Goal: Transaction & Acquisition: Purchase product/service

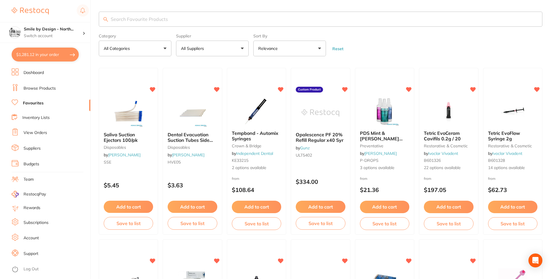
click at [44, 58] on button "$1,281.12 in your order" at bounding box center [45, 55] width 67 height 14
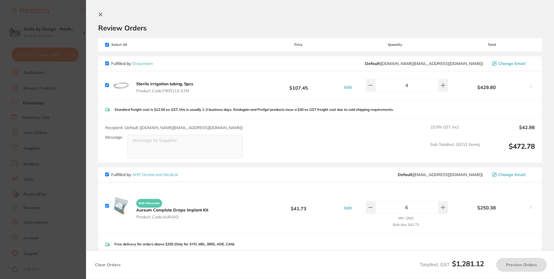
checkbox input "true"
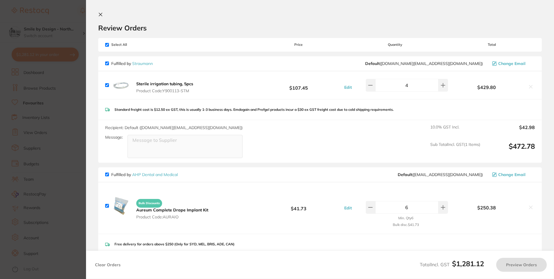
checkbox input "true"
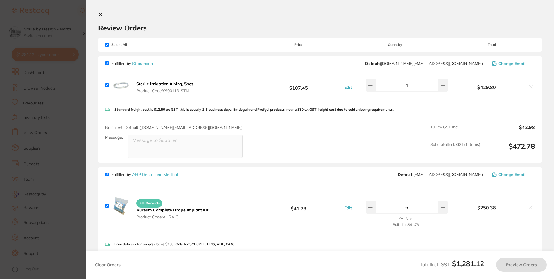
checkbox input "true"
click at [66, 98] on section "Update RRP Set your pre negotiated price for this item. Item Agreed RRP (excl. …" at bounding box center [277, 139] width 555 height 279
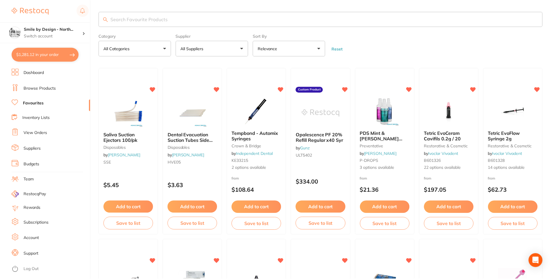
scroll to position [0, 0]
click at [39, 130] on li "View Orders" at bounding box center [51, 133] width 79 height 9
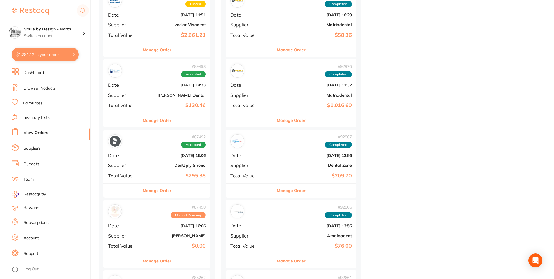
scroll to position [1016, 0]
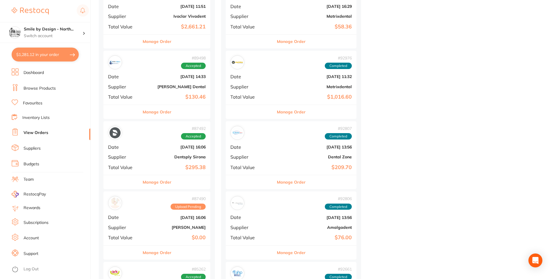
click at [164, 83] on div "# 89498 Accepted Date [DATE] 14:33 Supplier [PERSON_NAME] Dental Total Value $1…" at bounding box center [156, 78] width 107 height 54
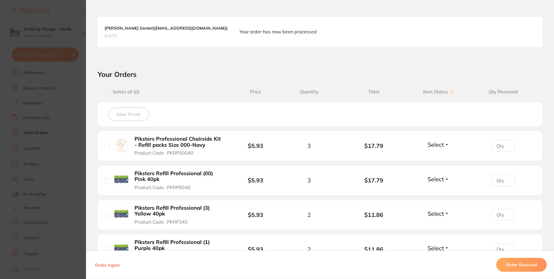
scroll to position [203, 0]
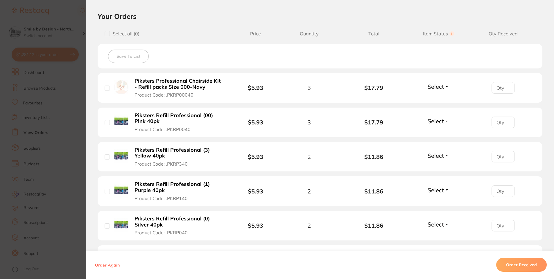
click at [107, 32] on input "checkbox" at bounding box center [107, 33] width 5 height 5
checkbox input "true"
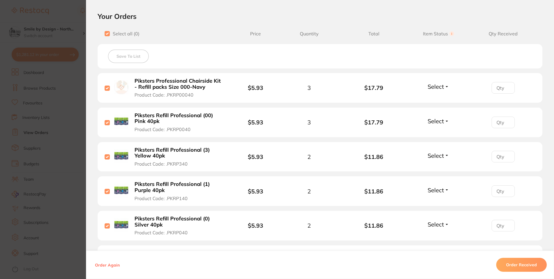
checkbox input "true"
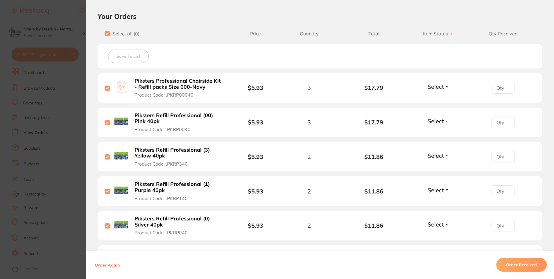
checkbox input "true"
click at [133, 58] on button "Save To List" at bounding box center [128, 56] width 41 height 13
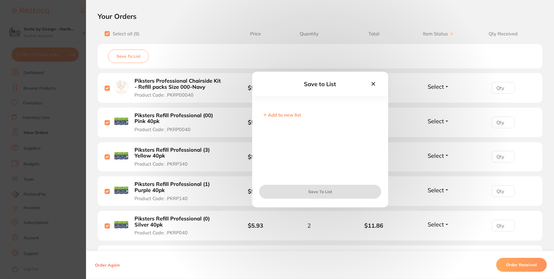
click at [283, 114] on span "Add to new list" at bounding box center [284, 115] width 33 height 6
click at [275, 119] on input "text" at bounding box center [319, 119] width 117 height 15
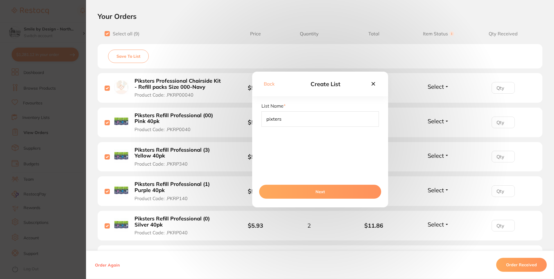
type input "pixters"
click at [326, 190] on button "Next" at bounding box center [320, 192] width 122 height 14
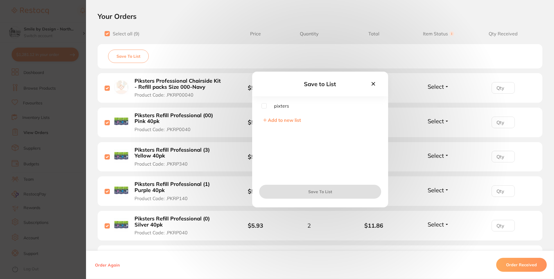
click at [265, 107] on input "checkbox" at bounding box center [263, 105] width 5 height 5
checkbox input "true"
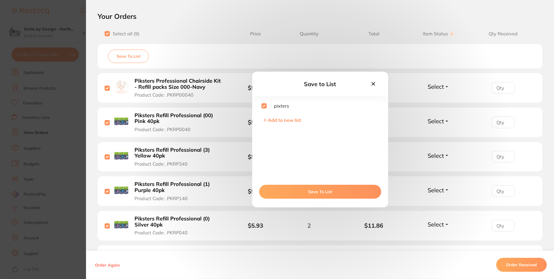
click at [325, 190] on button "Save To List" at bounding box center [320, 192] width 122 height 14
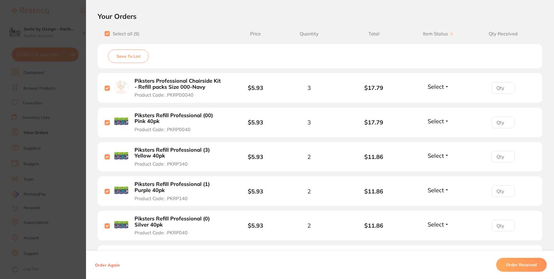
click at [44, 114] on section "Order ID: Restocq- 89498 Order Information Accepted Order Order Date [DATE] 14:…" at bounding box center [277, 139] width 554 height 279
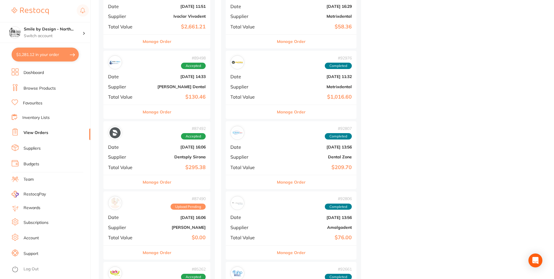
click at [43, 116] on link "Inventory Lists" at bounding box center [35, 118] width 27 height 6
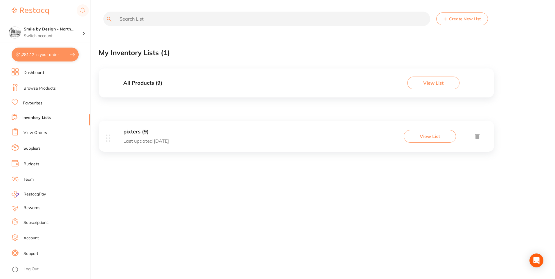
click at [170, 138] on div "pixters (9) Last updated [DATE] View List" at bounding box center [297, 136] width 396 height 31
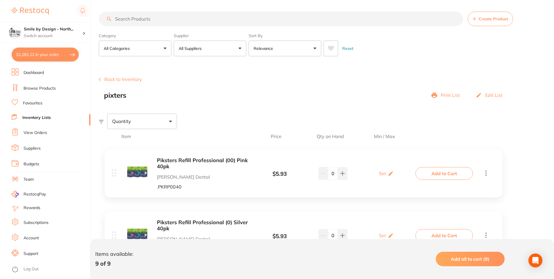
scroll to position [58, 0]
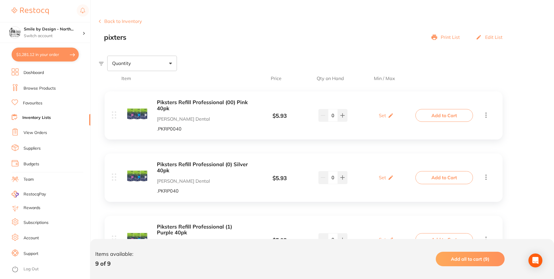
drag, startPoint x: 33, startPoint y: 130, endPoint x: 22, endPoint y: 131, distance: 11.3
click at [22, 131] on li "View Orders" at bounding box center [51, 133] width 79 height 9
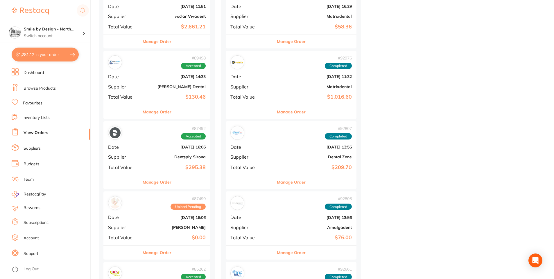
scroll to position [1045, 0]
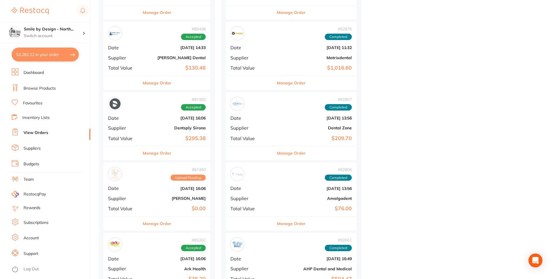
click at [157, 55] on b "[PERSON_NAME] Dental" at bounding box center [175, 57] width 62 height 5
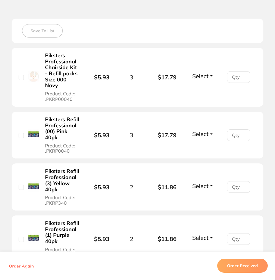
scroll to position [290, 0]
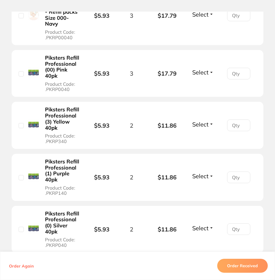
checkbox input "false"
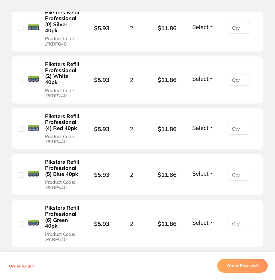
scroll to position [520, 0]
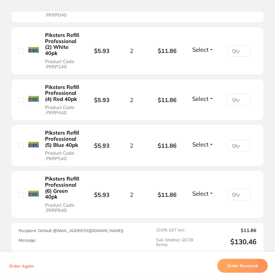
type input "3"
type input "4"
type input "3"
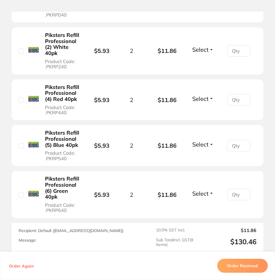
type input "3"
type input "2"
type input "3"
type input "2"
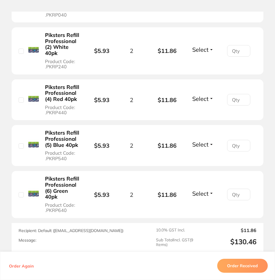
type input "4"
type input "3"
type input "4"
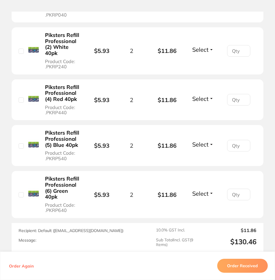
type input "3"
type input "4"
type input "2"
type input "4"
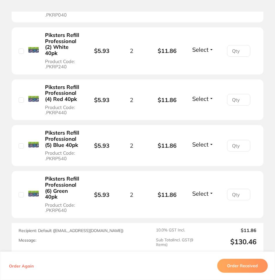
type input "4"
type input "3"
type input "5"
type input "3"
type input "4"
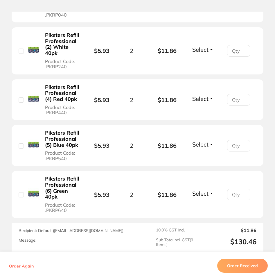
type input "4"
type input "5"
type input "3"
type input "4"
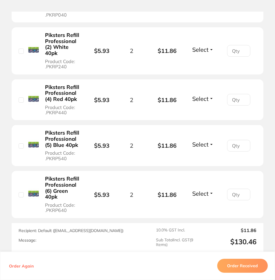
type input "4"
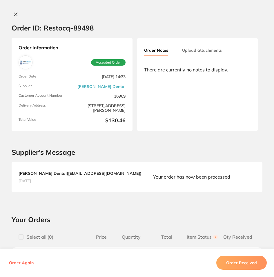
click at [14, 11] on div "Order ID: Restocq- 89498 Order Information Accepted Order Order Date [DATE] 14:…" at bounding box center [137, 138] width 274 height 277
click at [14, 12] on icon at bounding box center [15, 14] width 5 height 5
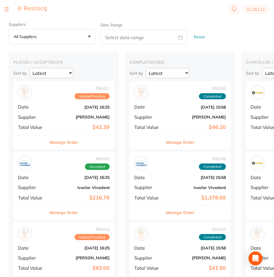
click at [5, 10] on button at bounding box center [7, 9] width 4 height 1
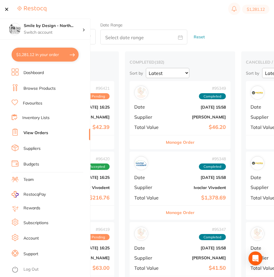
click at [30, 116] on link "Inventory Lists" at bounding box center [35, 118] width 27 height 6
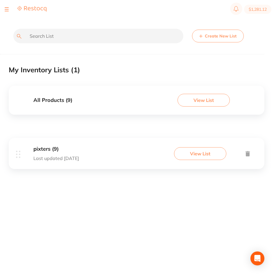
click at [63, 161] on div "pixters (9) Last updated [DATE] View List" at bounding box center [137, 153] width 256 height 31
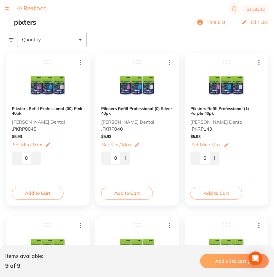
scroll to position [87, 0]
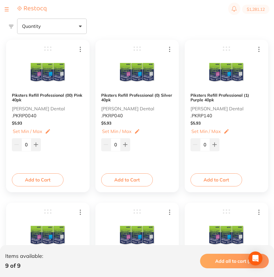
click at [26, 143] on input "0" at bounding box center [26, 144] width 10 height 13
type input "3"
click at [116, 143] on input "0" at bounding box center [116, 144] width 10 height 13
type input "2"
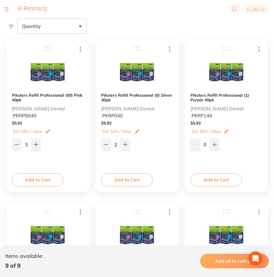
click at [127, 165] on div "Piksters Refill Professional (0) Silver 40pk Erskine Dental .PKRP040 $ 5.93 Set…" at bounding box center [138, 116] width 84 height 152
click at [120, 177] on button "Add to Cart" at bounding box center [127, 179] width 52 height 13
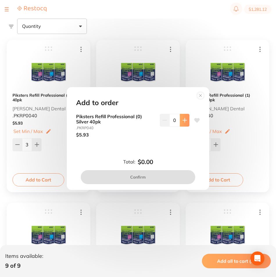
click at [182, 119] on icon at bounding box center [184, 120] width 5 height 5
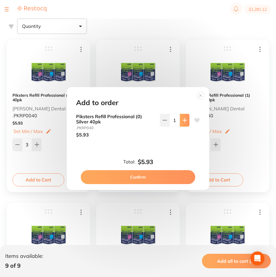
click at [182, 119] on icon at bounding box center [184, 120] width 5 height 5
type input "2"
click at [125, 176] on button "Confirm" at bounding box center [138, 177] width 114 height 14
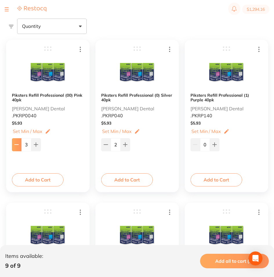
click at [20, 146] on button at bounding box center [17, 144] width 10 height 13
click at [35, 145] on icon at bounding box center [36, 144] width 5 height 5
type input "3"
click at [33, 177] on button "Add to Cart" at bounding box center [38, 179] width 52 height 13
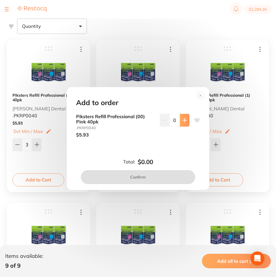
click at [184, 122] on icon at bounding box center [184, 120] width 5 height 5
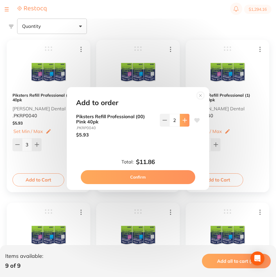
click at [184, 122] on icon at bounding box center [184, 120] width 5 height 5
type input "3"
click at [145, 175] on button "Confirm" at bounding box center [138, 177] width 114 height 14
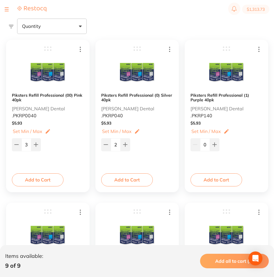
click at [209, 179] on button "Add to Cart" at bounding box center [217, 179] width 52 height 13
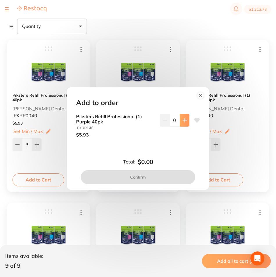
click at [183, 120] on icon at bounding box center [185, 120] width 4 height 4
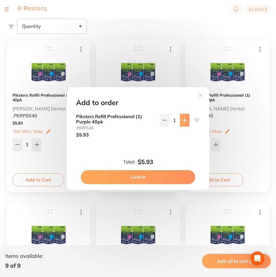
click at [183, 120] on icon at bounding box center [185, 120] width 4 height 4
type input "2"
click at [151, 170] on button "Confirm" at bounding box center [138, 177] width 114 height 14
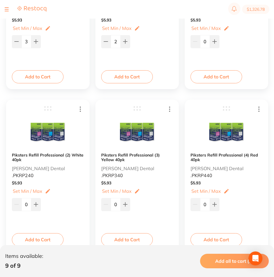
scroll to position [203, 0]
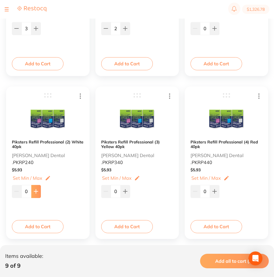
click at [38, 191] on icon at bounding box center [36, 191] width 5 height 5
type input "2"
click at [39, 222] on button "Add to Cart" at bounding box center [38, 226] width 52 height 13
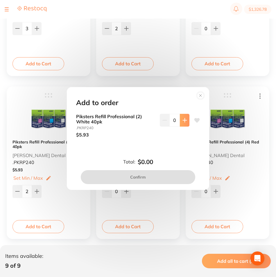
click at [185, 118] on icon at bounding box center [184, 120] width 5 height 5
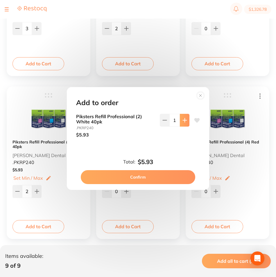
click at [185, 118] on icon at bounding box center [184, 120] width 5 height 5
type input "2"
click at [140, 176] on button "Confirm" at bounding box center [138, 177] width 114 height 14
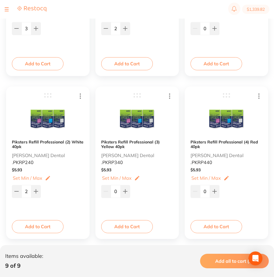
click at [133, 222] on button "Add to Cart" at bounding box center [127, 226] width 52 height 13
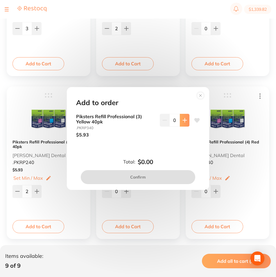
click at [180, 122] on button at bounding box center [185, 120] width 10 height 13
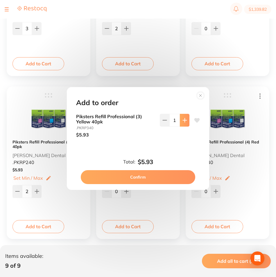
click at [180, 122] on button at bounding box center [185, 120] width 10 height 13
type input "2"
click at [144, 176] on button "Confirm" at bounding box center [138, 177] width 114 height 14
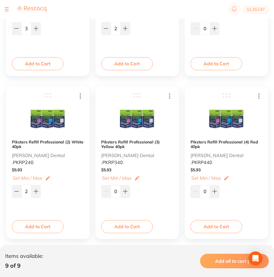
click at [215, 231] on button "Add to Cart" at bounding box center [217, 226] width 52 height 13
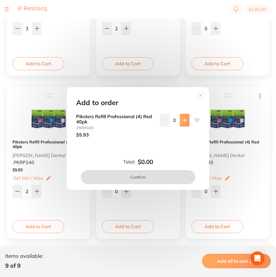
click at [181, 116] on button at bounding box center [185, 120] width 10 height 13
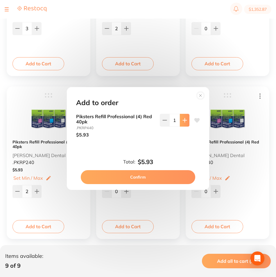
click at [181, 116] on button at bounding box center [185, 120] width 10 height 13
type input "2"
click at [140, 176] on button "Confirm" at bounding box center [138, 177] width 114 height 14
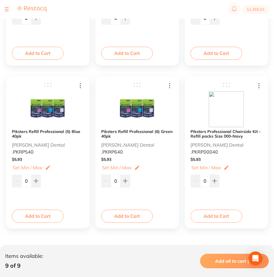
scroll to position [385, 0]
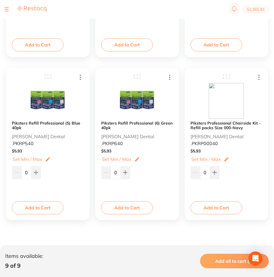
click at [38, 204] on button "Add to Cart" at bounding box center [38, 207] width 52 height 13
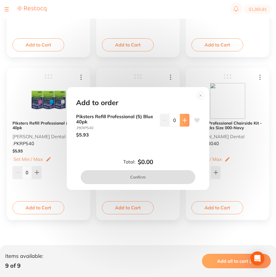
click at [183, 125] on button at bounding box center [185, 120] width 10 height 13
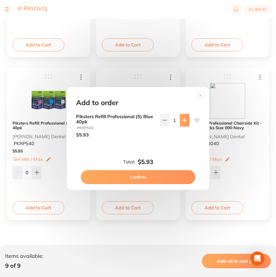
click at [183, 125] on button at bounding box center [185, 120] width 10 height 13
type input "2"
click at [123, 176] on button "Confirm" at bounding box center [138, 177] width 114 height 14
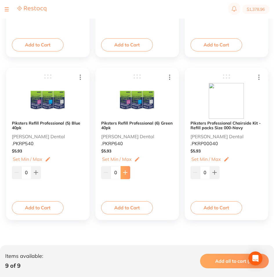
click at [127, 173] on icon at bounding box center [125, 173] width 4 height 4
type input "1"
click at [132, 210] on button "Add to Cart" at bounding box center [127, 207] width 52 height 13
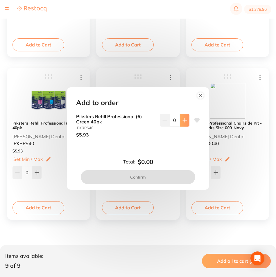
click at [184, 124] on button at bounding box center [185, 120] width 10 height 13
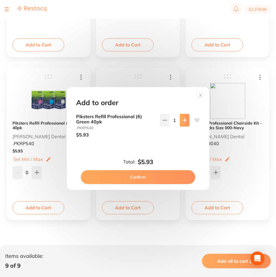
click at [184, 124] on button at bounding box center [185, 120] width 10 height 13
type input "2"
click at [141, 174] on button "Confirm" at bounding box center [138, 177] width 114 height 14
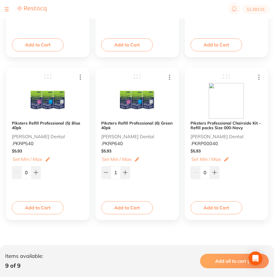
click at [220, 170] on div "0" at bounding box center [227, 172] width 72 height 14
click at [207, 172] on input "0" at bounding box center [205, 172] width 10 height 13
click at [215, 172] on icon at bounding box center [215, 173] width 4 height 4
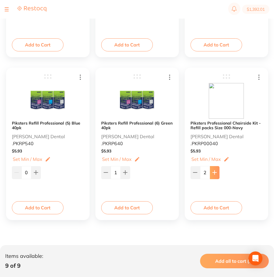
click at [215, 172] on icon at bounding box center [215, 173] width 4 height 4
click at [199, 174] on button at bounding box center [196, 172] width 10 height 13
type input "3"
click at [215, 205] on button "Add to Cart" at bounding box center [217, 207] width 52 height 13
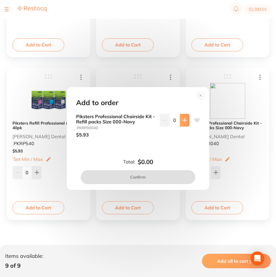
click at [180, 120] on button at bounding box center [185, 120] width 10 height 13
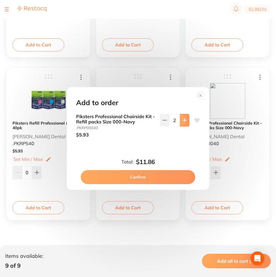
click at [180, 120] on button at bounding box center [185, 120] width 10 height 13
type input "3"
click at [156, 178] on button "Confirm" at bounding box center [138, 177] width 114 height 14
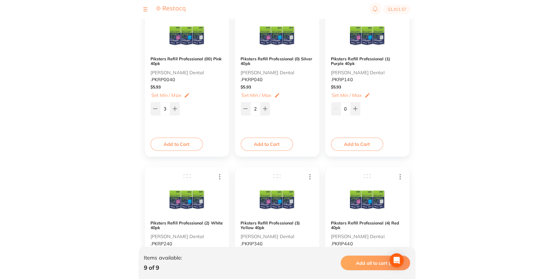
scroll to position [66, 0]
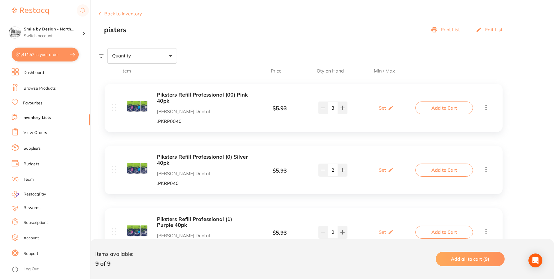
click at [50, 55] on button "$1,411.57 in your order" at bounding box center [45, 55] width 67 height 14
checkbox input "true"
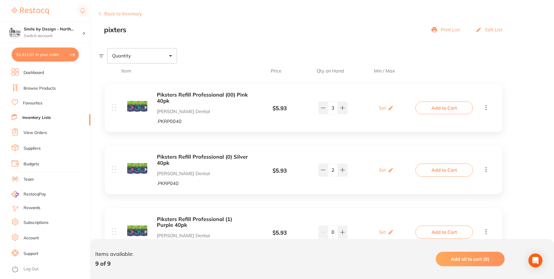
checkbox input "true"
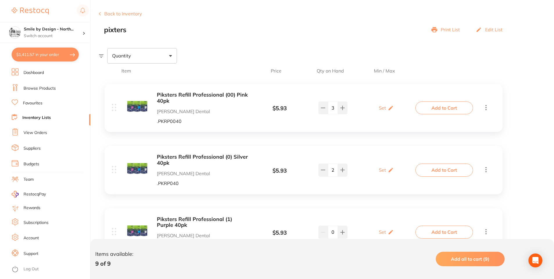
checkbox input "true"
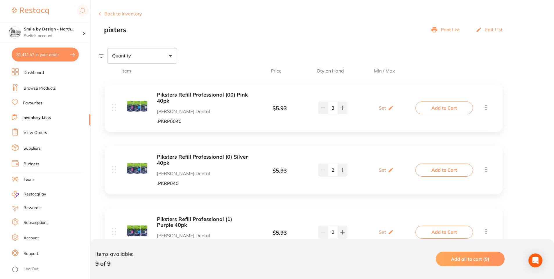
checkbox input "true"
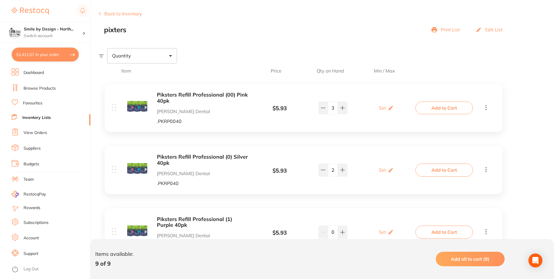
checkbox input "true"
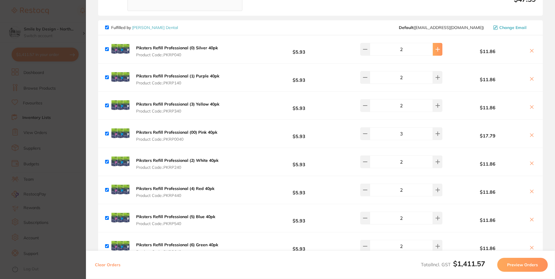
scroll to position [610, 0]
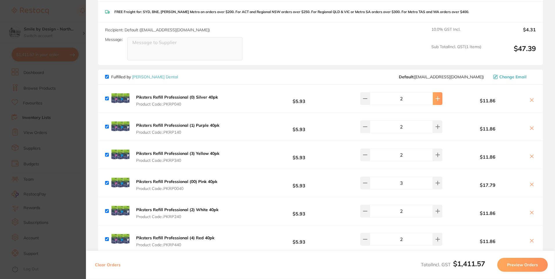
click at [438, 96] on button at bounding box center [438, 98] width 10 height 13
type input "3"
click at [436, 125] on icon at bounding box center [438, 127] width 5 height 5
type input "3"
click at [436, 153] on icon at bounding box center [438, 155] width 5 height 5
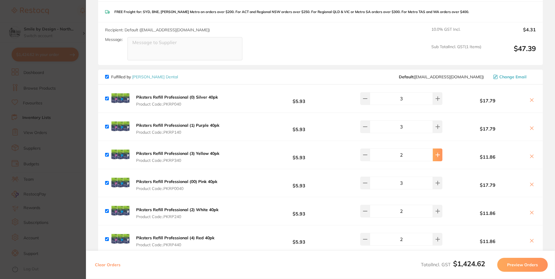
type input "3"
click at [436, 181] on icon at bounding box center [438, 183] width 4 height 4
type input "4"
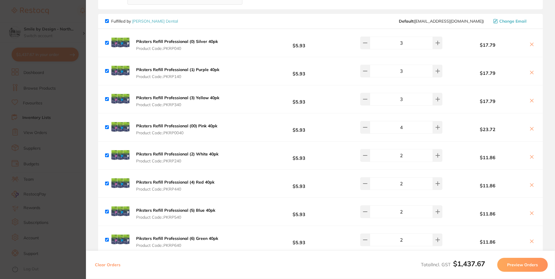
scroll to position [668, 0]
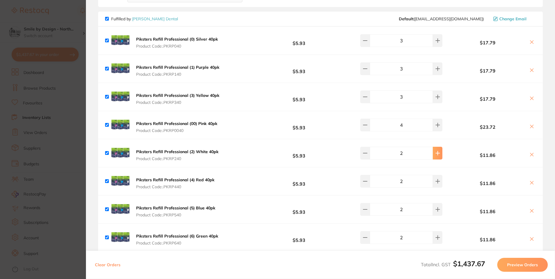
click at [438, 147] on button at bounding box center [438, 153] width 10 height 13
type input "3"
click at [436, 179] on icon at bounding box center [438, 181] width 5 height 5
type input "3"
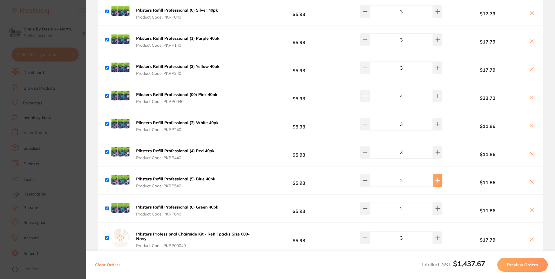
type input "2"
click at [436, 179] on icon at bounding box center [438, 181] width 4 height 4
type input "3"
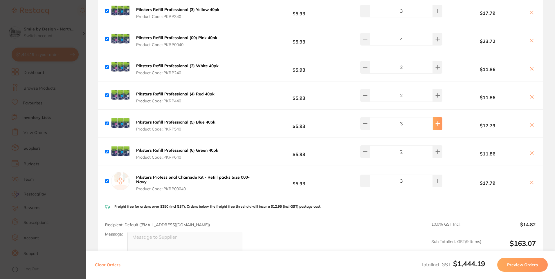
scroll to position [755, 0]
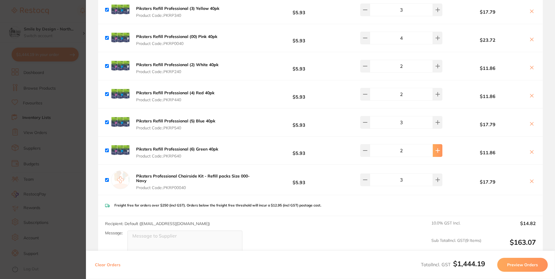
click at [436, 148] on icon at bounding box center [438, 150] width 5 height 5
type input "2"
click at [433, 179] on button at bounding box center [438, 180] width 10 height 13
type input "4"
type input "3"
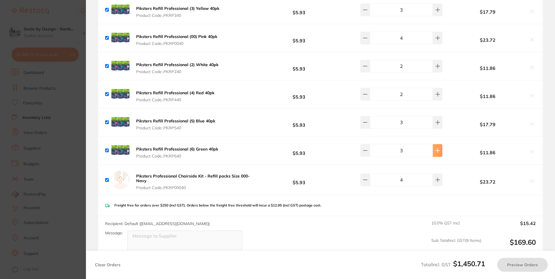
type input "3"
click at [436, 148] on icon at bounding box center [438, 150] width 5 height 5
type input "4"
click at [436, 120] on icon at bounding box center [438, 122] width 5 height 5
type input "4"
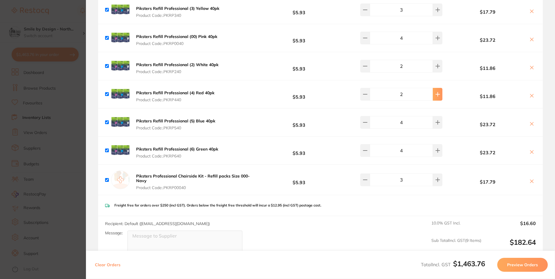
click at [436, 92] on icon at bounding box center [438, 94] width 5 height 5
type input "3"
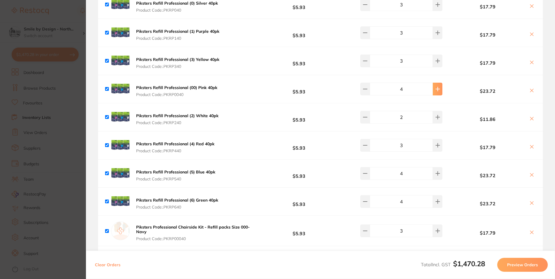
scroll to position [697, 0]
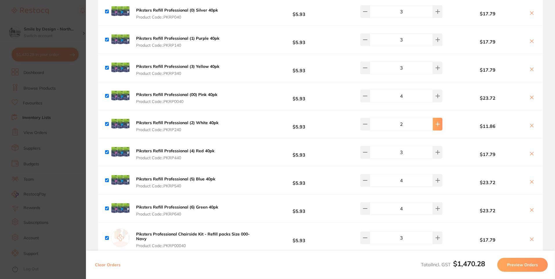
click at [436, 122] on icon at bounding box center [438, 124] width 5 height 5
type input "3"
click at [433, 94] on button at bounding box center [438, 96] width 10 height 13
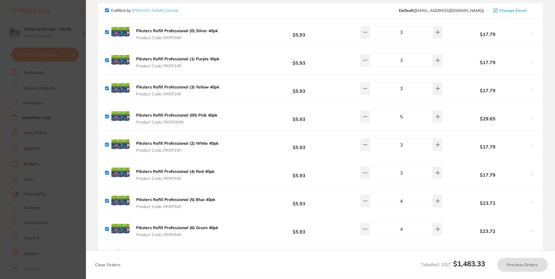
scroll to position [668, 0]
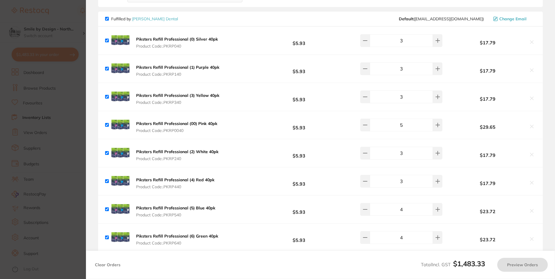
type input "4"
type input "2"
click at [433, 92] on button at bounding box center [438, 97] width 10 height 13
type input "4"
click at [436, 67] on icon at bounding box center [438, 69] width 5 height 5
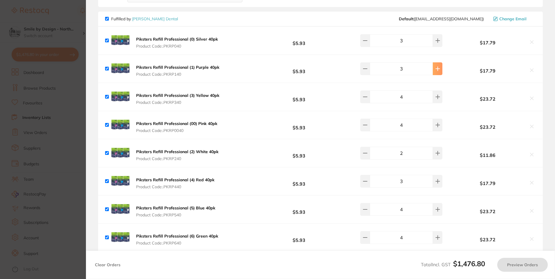
type input "4"
type input "3"
type input "5"
type input "3"
click at [433, 37] on button at bounding box center [438, 40] width 10 height 13
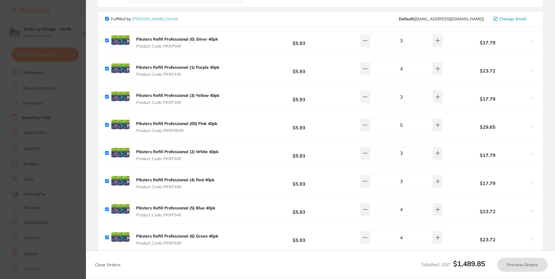
type input "4"
click at [436, 179] on icon at bounding box center [438, 181] width 5 height 5
type input "4"
click at [435, 152] on button at bounding box center [438, 153] width 10 height 13
type input "4"
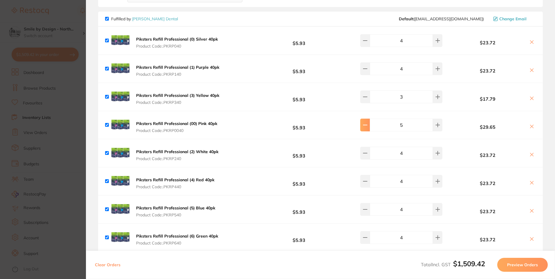
click at [369, 124] on button at bounding box center [365, 125] width 10 height 13
type input "5"
click at [436, 95] on icon at bounding box center [438, 97] width 5 height 5
type input "3"
type input "4"
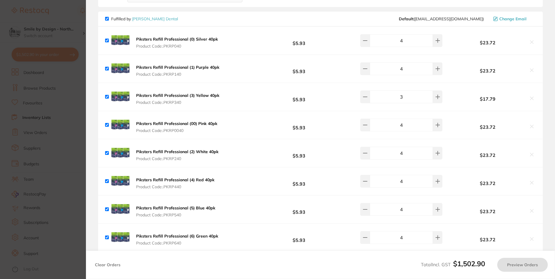
type input "4"
click at [368, 124] on button at bounding box center [365, 125] width 10 height 13
type input "4"
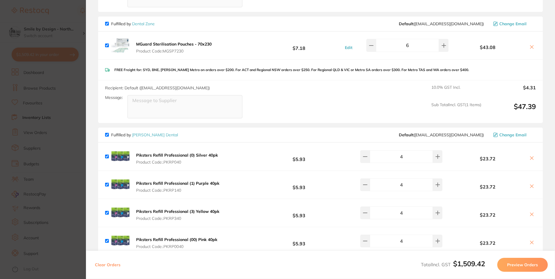
scroll to position [465, 0]
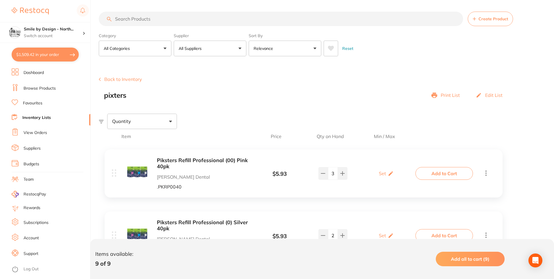
click at [62, 58] on button "$1,509.42 in your order" at bounding box center [45, 55] width 67 height 14
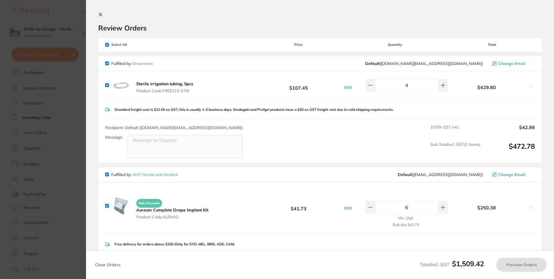
checkbox input "true"
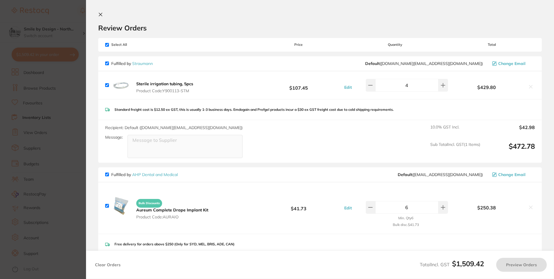
checkbox input "true"
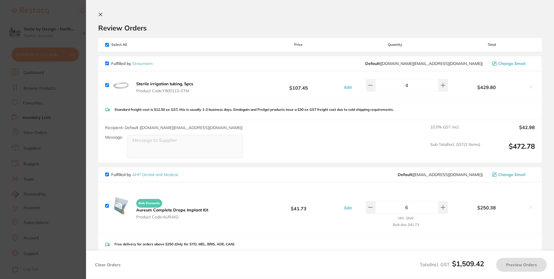
checkbox input "true"
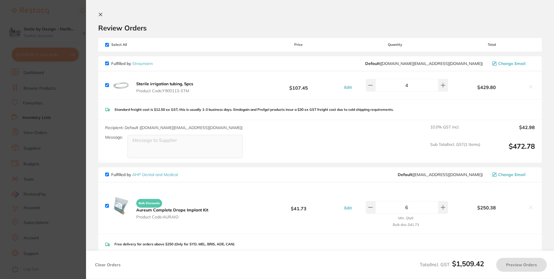
checkbox input "true"
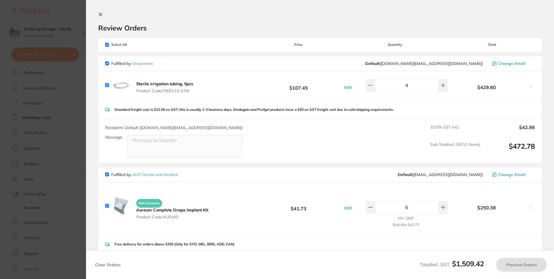
checkbox input "true"
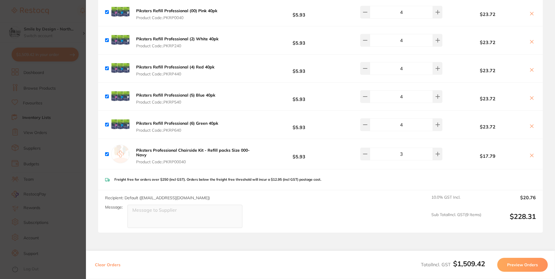
scroll to position [784, 0]
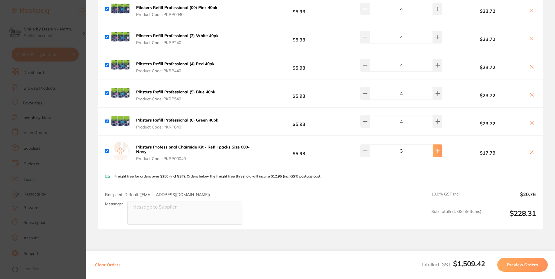
click at [436, 149] on icon at bounding box center [438, 151] width 4 height 4
type input "4"
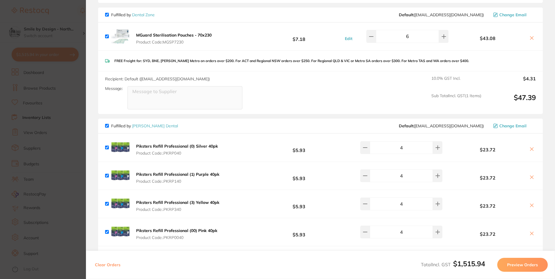
scroll to position [552, 0]
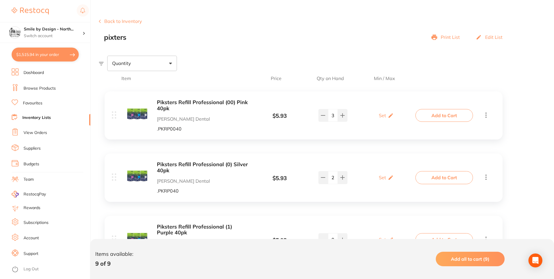
scroll to position [87, 0]
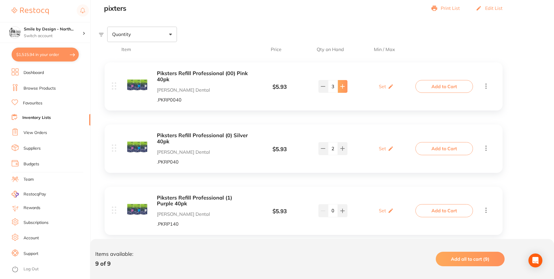
click at [339, 87] on button at bounding box center [343, 86] width 10 height 13
type input "4"
click at [345, 146] on button at bounding box center [343, 148] width 10 height 13
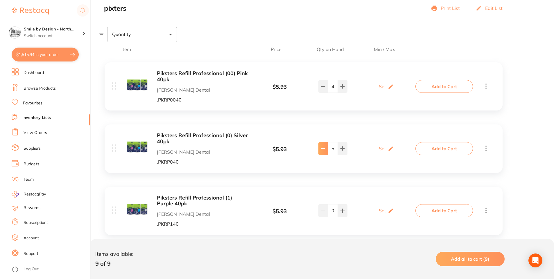
click at [322, 147] on icon at bounding box center [323, 148] width 5 height 5
type input "4"
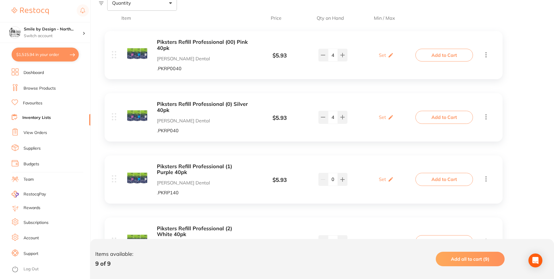
scroll to position [145, 0]
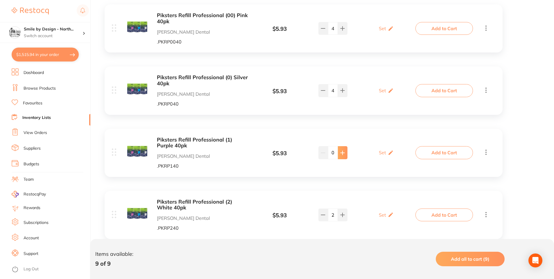
click at [343, 151] on icon at bounding box center [342, 153] width 5 height 5
type input "4"
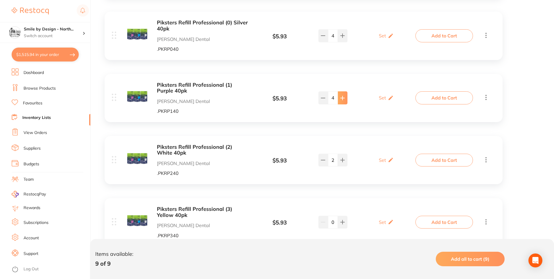
scroll to position [203, 0]
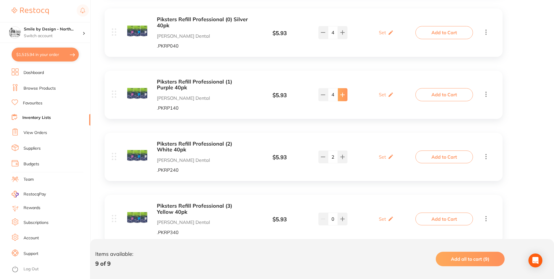
click at [343, 151] on button at bounding box center [343, 157] width 10 height 13
click at [326, 155] on button at bounding box center [323, 157] width 10 height 13
type input "4"
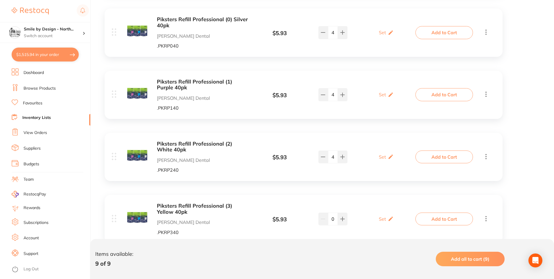
scroll to position [0, 0]
click at [340, 222] on button at bounding box center [343, 219] width 10 height 13
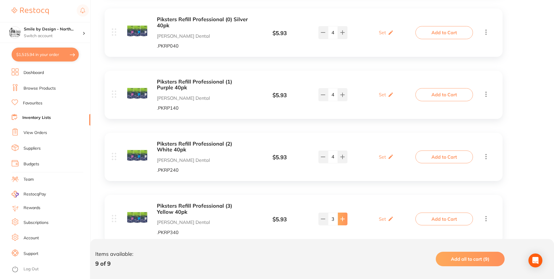
type input "4"
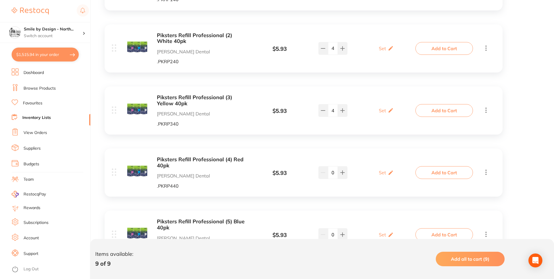
scroll to position [348, 0]
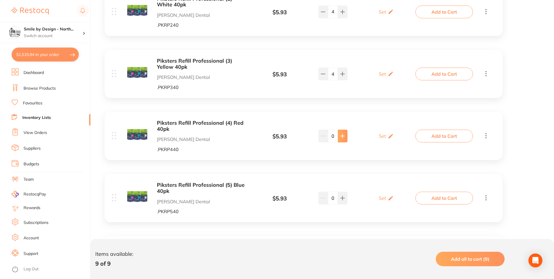
click at [338, 136] on button at bounding box center [343, 136] width 10 height 13
type input "4"
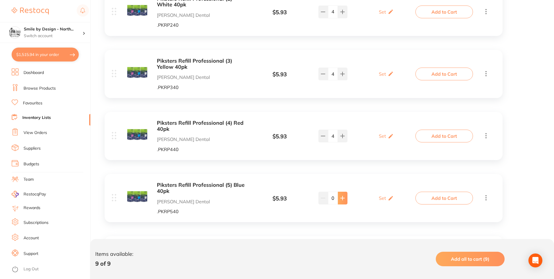
click at [339, 197] on button at bounding box center [343, 198] width 10 height 13
type input "4"
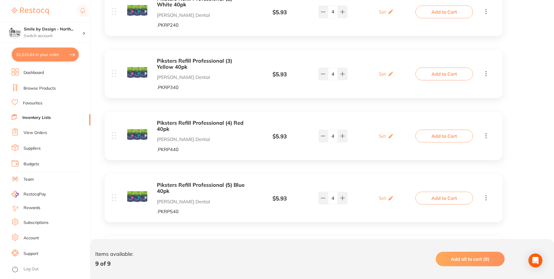
scroll to position [465, 0]
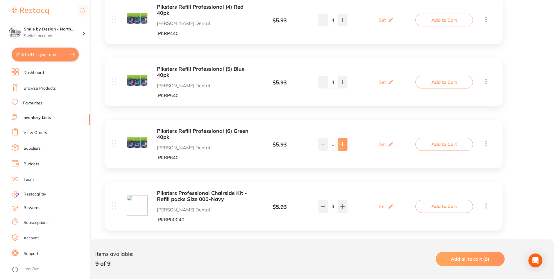
click at [341, 145] on icon at bounding box center [343, 145] width 4 height 4
click at [342, 145] on icon at bounding box center [343, 145] width 4 height 4
type input "4"
